Goal: Task Accomplishment & Management: Use online tool/utility

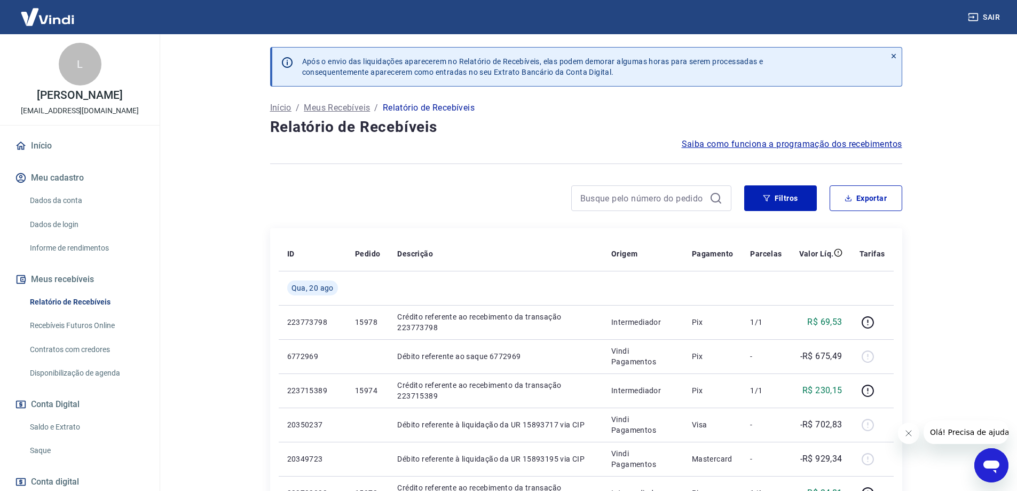
click at [52, 429] on link "Saldo e Extrato" at bounding box center [86, 427] width 121 height 22
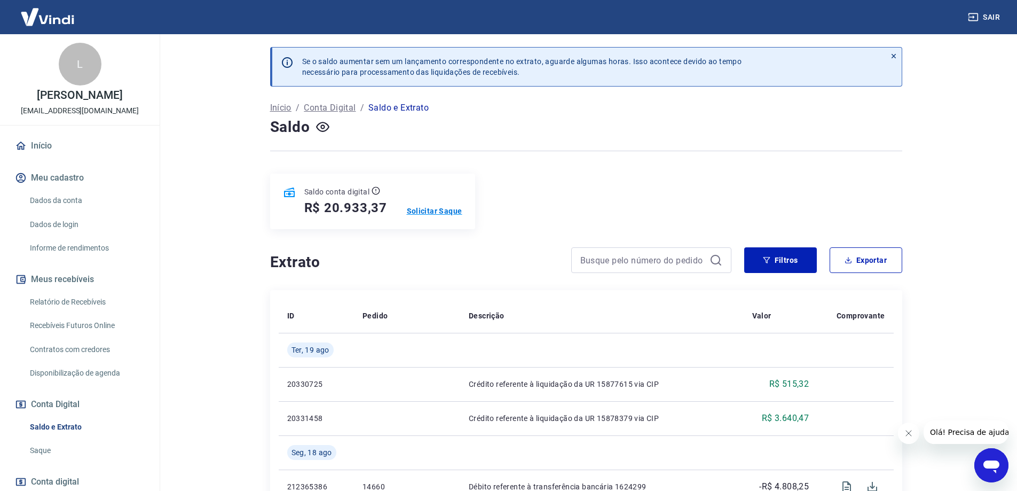
click at [445, 209] on p "Solicitar Saque" at bounding box center [435, 210] width 56 height 11
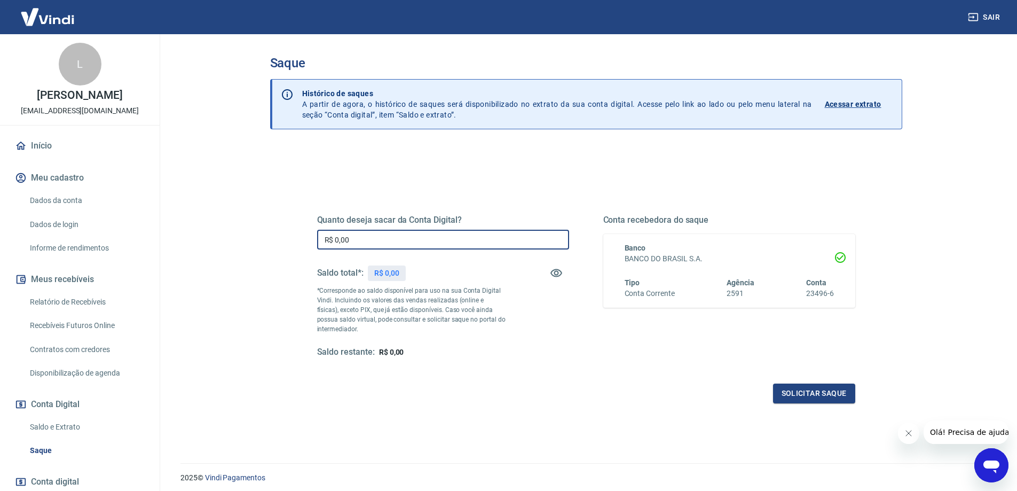
click at [374, 242] on input "R$ 0,00" at bounding box center [443, 240] width 252 height 20
type input "R$ 19.301,20"
click at [586, 390] on button "Solicitar saque" at bounding box center [814, 393] width 82 height 20
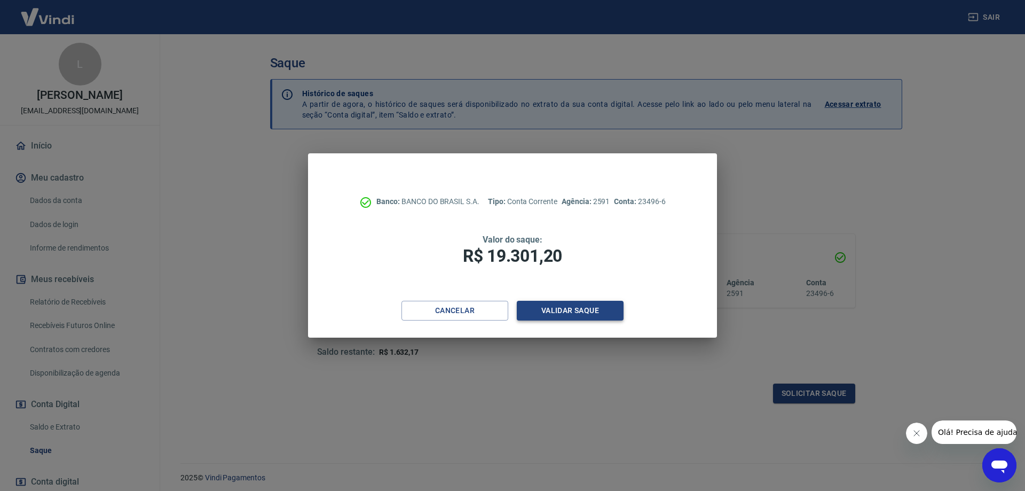
click at [565, 302] on button "Validar saque" at bounding box center [570, 311] width 107 height 20
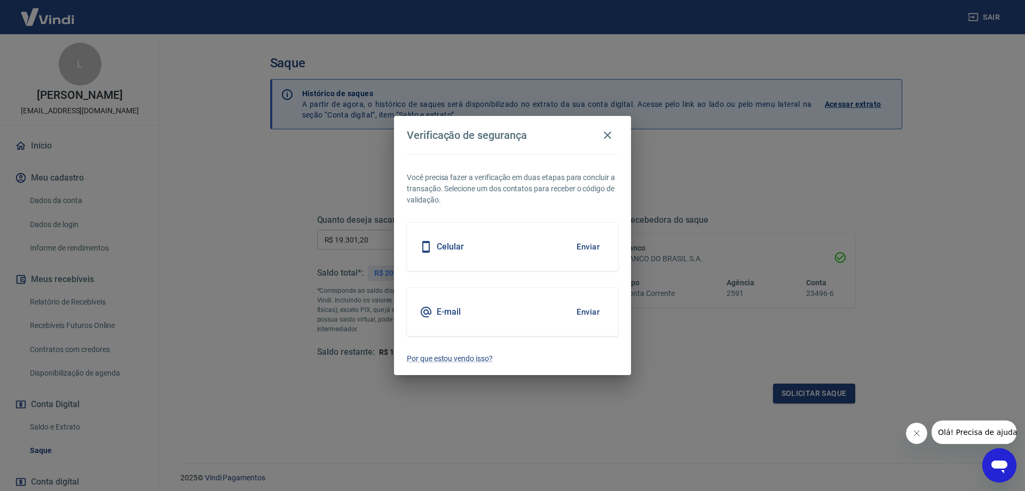
click at [567, 308] on div "E-mail Enviar" at bounding box center [512, 312] width 211 height 48
click at [586, 312] on button "Enviar" at bounding box center [588, 312] width 35 height 22
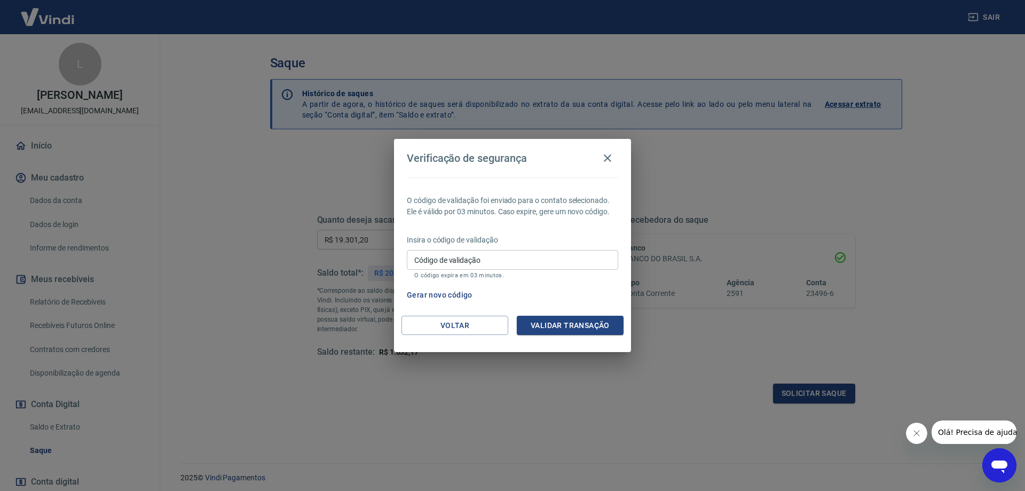
click at [449, 260] on input "Código de validação" at bounding box center [512, 260] width 211 height 20
type input "691229"
click at [579, 326] on button "Validar transação" at bounding box center [570, 325] width 107 height 20
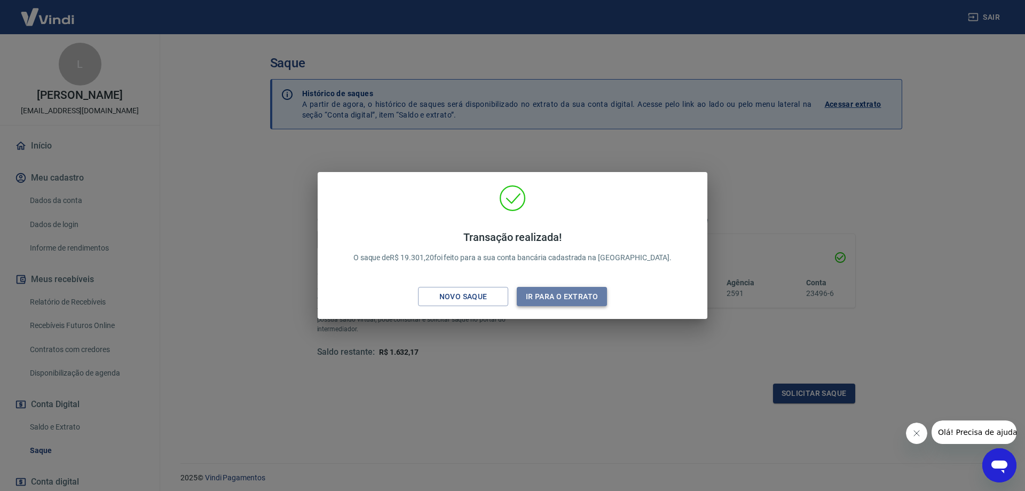
click at [572, 295] on button "Ir para o extrato" at bounding box center [562, 297] width 90 height 20
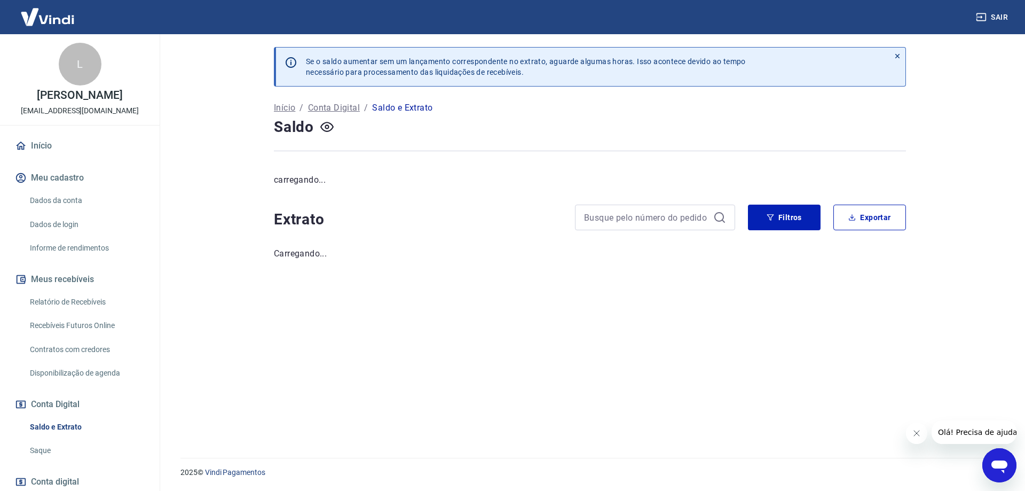
click at [330, 127] on icon "button" at bounding box center [326, 126] width 13 height 13
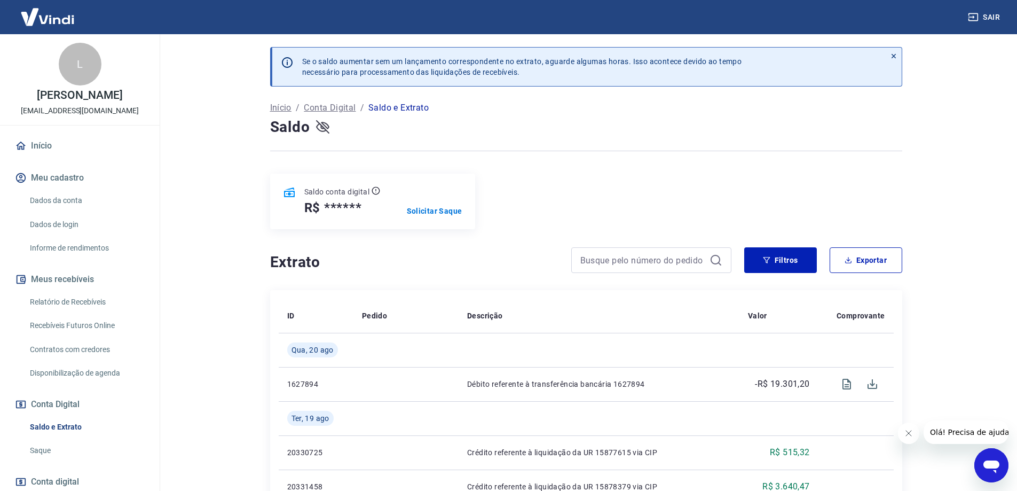
click at [324, 127] on icon "button" at bounding box center [322, 126] width 13 height 13
drag, startPoint x: 301, startPoint y: 210, endPoint x: 390, endPoint y: 214, distance: 89.2
click at [390, 214] on div "Saldo conta digital R$ 1.632,17 Solicitar Saque" at bounding box center [372, 201] width 205 height 56
click at [586, 147] on div at bounding box center [586, 151] width 632 height 26
